Goal: Obtain resource: Obtain resource

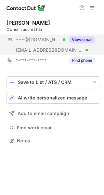
scroll to position [136, 104]
click at [89, 41] on button "View email" at bounding box center [82, 39] width 26 height 7
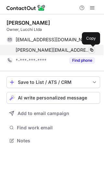
click at [91, 49] on span at bounding box center [91, 50] width 5 height 5
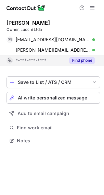
click at [80, 58] on button "Find phone" at bounding box center [82, 60] width 26 height 7
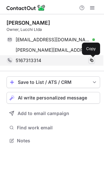
click at [94, 59] on span at bounding box center [91, 60] width 5 height 5
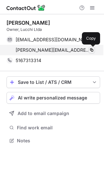
click at [91, 52] on span at bounding box center [91, 50] width 5 height 5
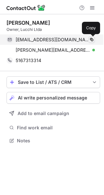
click at [91, 41] on span at bounding box center [91, 39] width 5 height 5
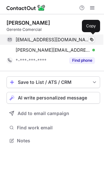
scroll to position [136, 104]
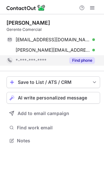
click at [91, 61] on button "Find phone" at bounding box center [82, 60] width 26 height 7
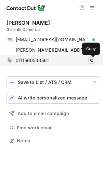
click at [91, 61] on span at bounding box center [91, 60] width 5 height 5
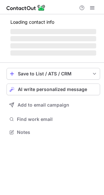
scroll to position [136, 104]
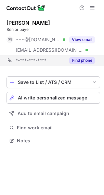
click at [95, 61] on div "*-***-***-**** Find phone" at bounding box center [54, 60] width 94 height 10
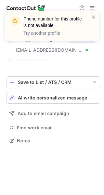
click at [93, 18] on span at bounding box center [93, 17] width 5 height 7
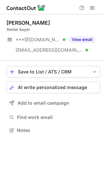
scroll to position [126, 104]
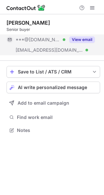
click at [77, 39] on button "View email" at bounding box center [82, 39] width 26 height 7
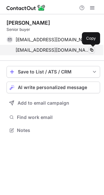
click at [91, 49] on span at bounding box center [91, 50] width 5 height 5
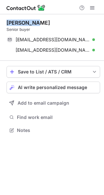
drag, startPoint x: 7, startPoint y: 23, endPoint x: 54, endPoint y: 20, distance: 47.0
click at [54, 20] on div "Zhaoxia WU" at bounding box center [54, 23] width 94 height 7
copy div "Zhaoxia WU"
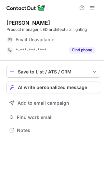
scroll to position [126, 104]
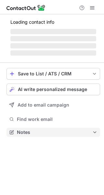
scroll to position [136, 104]
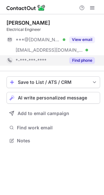
click at [87, 60] on button "Find phone" at bounding box center [82, 60] width 26 height 7
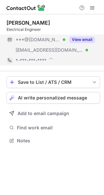
click at [85, 41] on button "View email" at bounding box center [82, 39] width 26 height 7
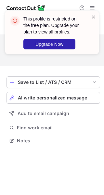
click at [94, 16] on span at bounding box center [93, 17] width 5 height 7
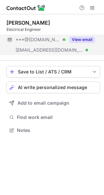
click at [78, 39] on button "View email" at bounding box center [82, 39] width 26 height 7
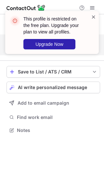
click at [94, 14] on span at bounding box center [93, 17] width 5 height 7
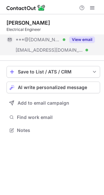
click at [85, 39] on button "View email" at bounding box center [82, 39] width 26 height 7
